Goal: Transaction & Acquisition: Purchase product/service

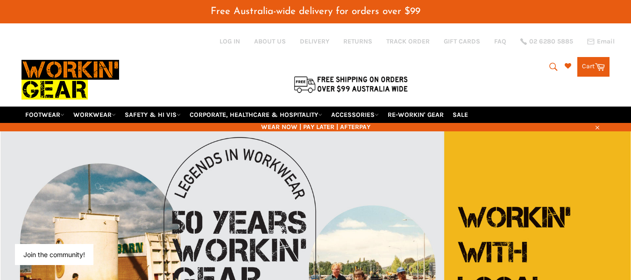
click at [552, 66] on icon "submit" at bounding box center [553, 67] width 10 height 10
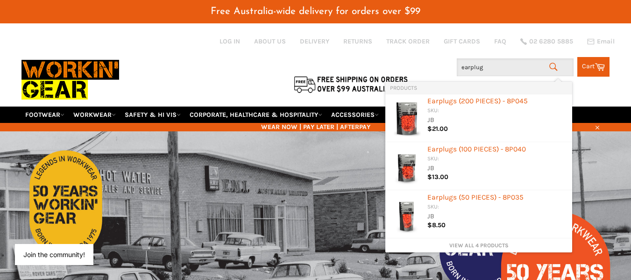
type input "earplugs"
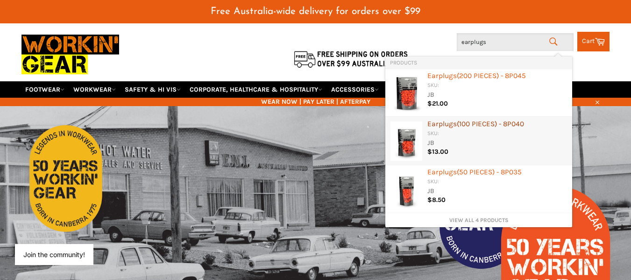
scroll to position [47, 0]
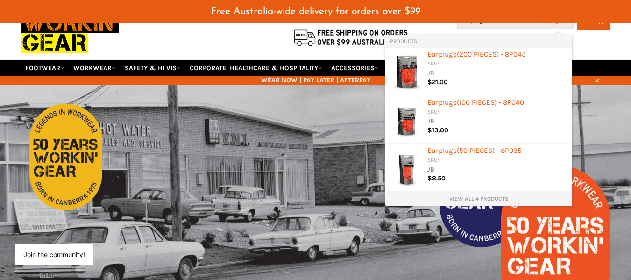
click at [499, 196] on link "View all 4 products" at bounding box center [478, 199] width 177 height 8
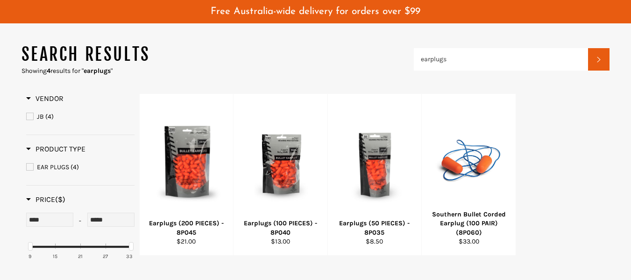
scroll to position [163, 0]
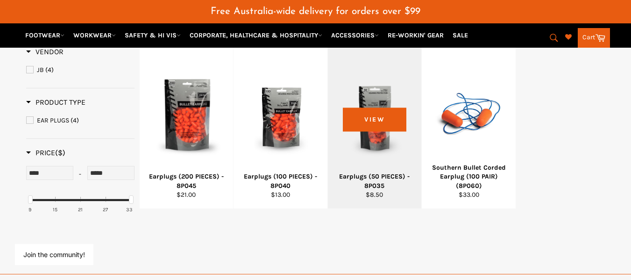
click at [383, 174] on div "Earplugs (50 PIECES) - 8P035" at bounding box center [374, 181] width 82 height 18
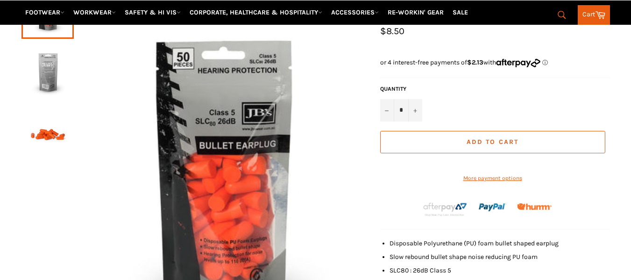
scroll to position [210, 0]
